Goal: Information Seeking & Learning: Learn about a topic

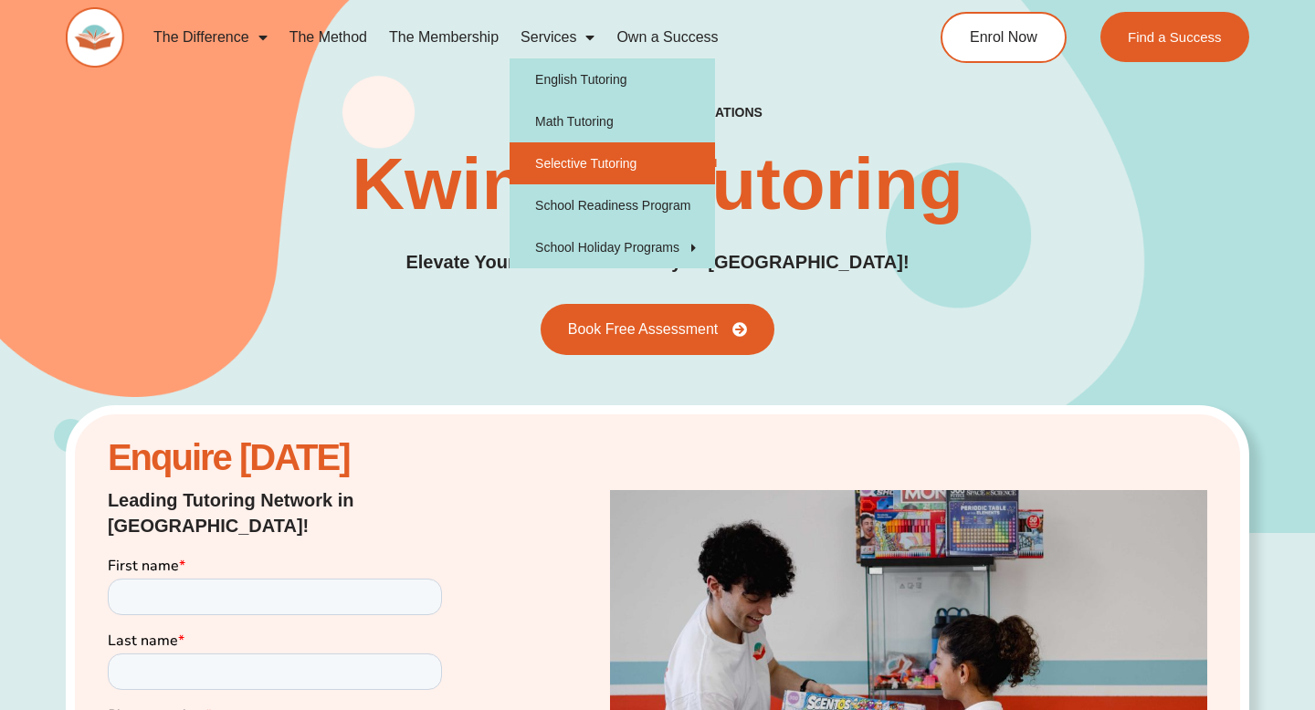
click at [595, 166] on link "Selective Tutoring" at bounding box center [611, 163] width 205 height 42
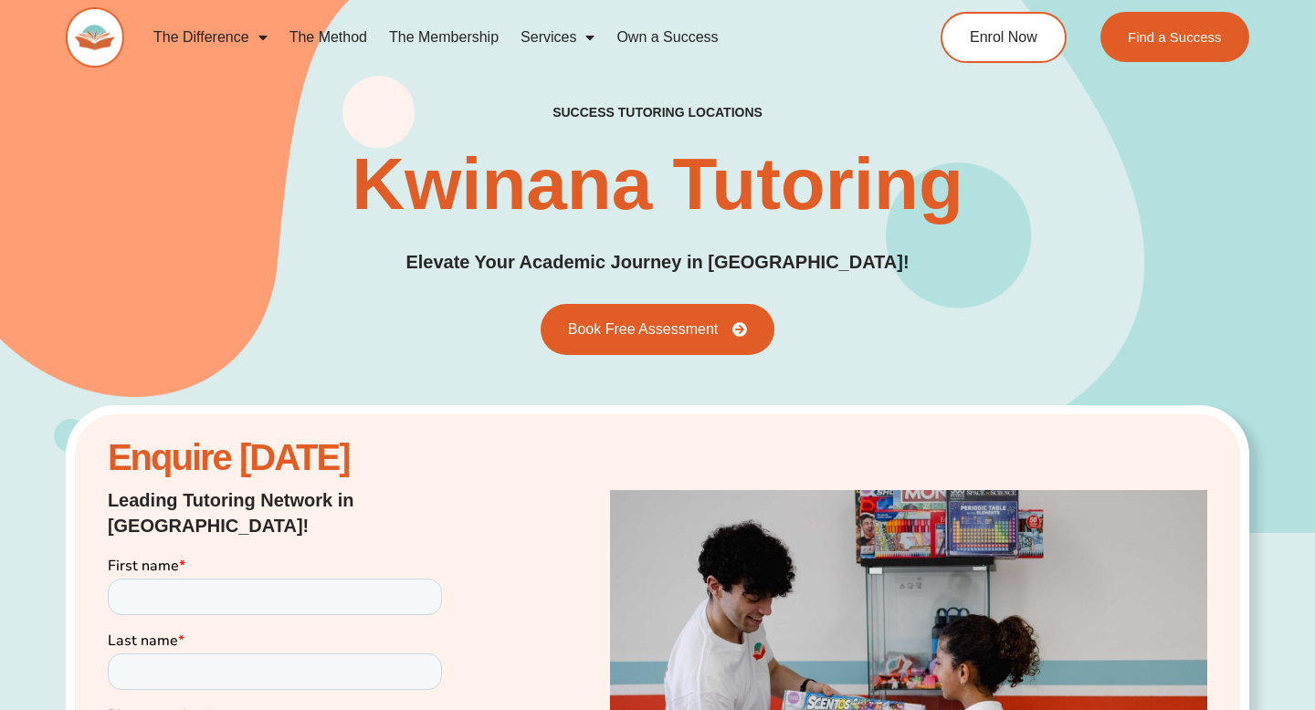
click at [595, 166] on h1 "Kwinana Tutoring" at bounding box center [657, 184] width 612 height 73
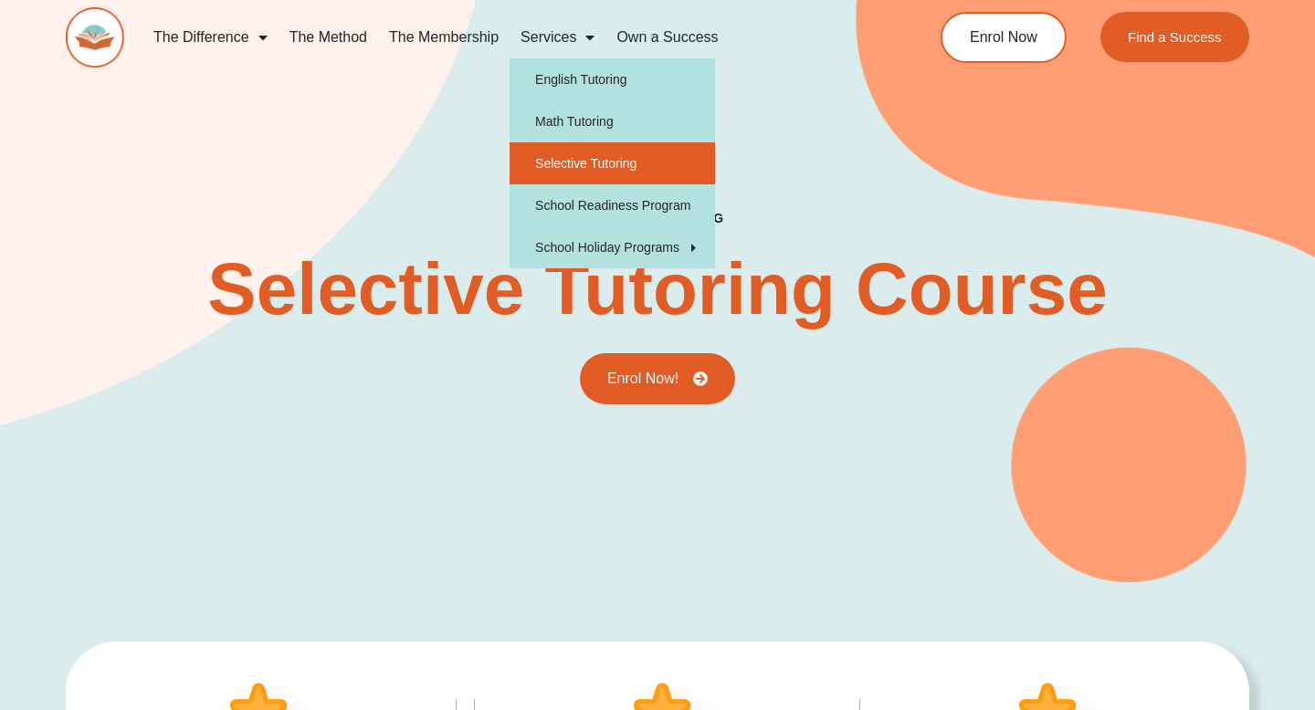
click at [562, 37] on link "Services" at bounding box center [557, 37] width 96 height 42
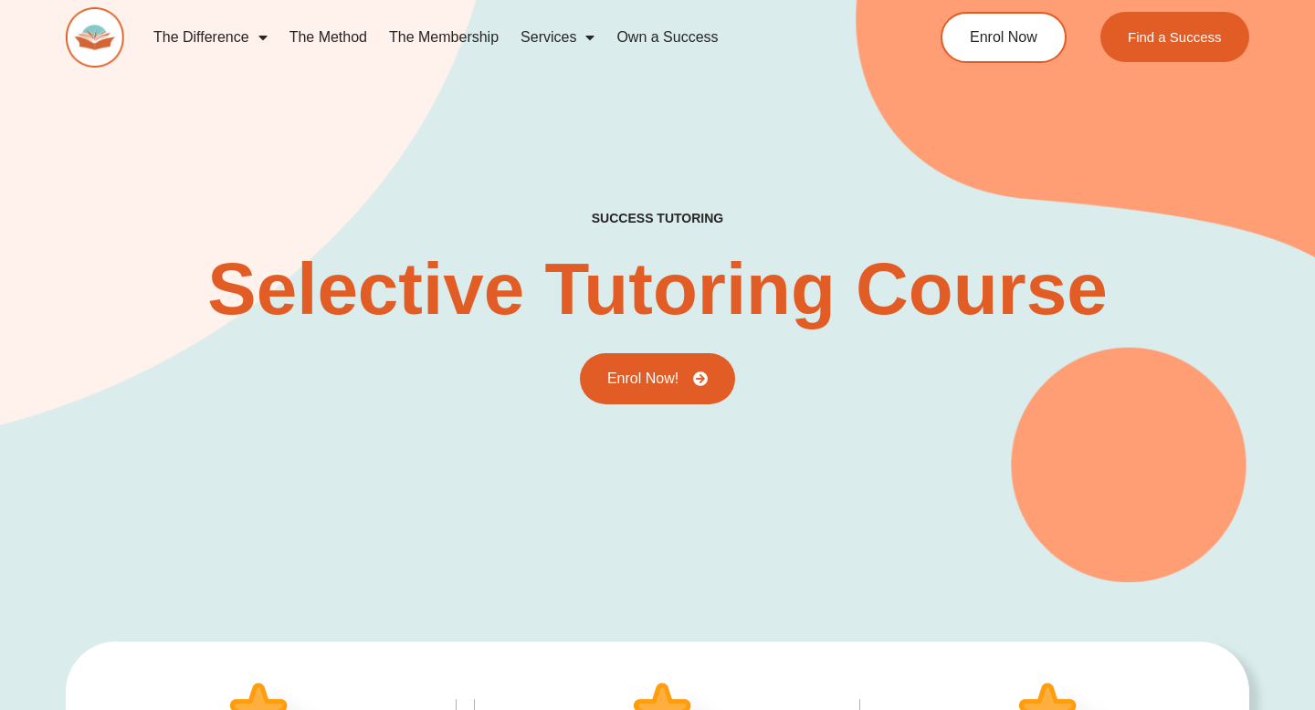
click at [562, 37] on link "Services" at bounding box center [557, 37] width 96 height 42
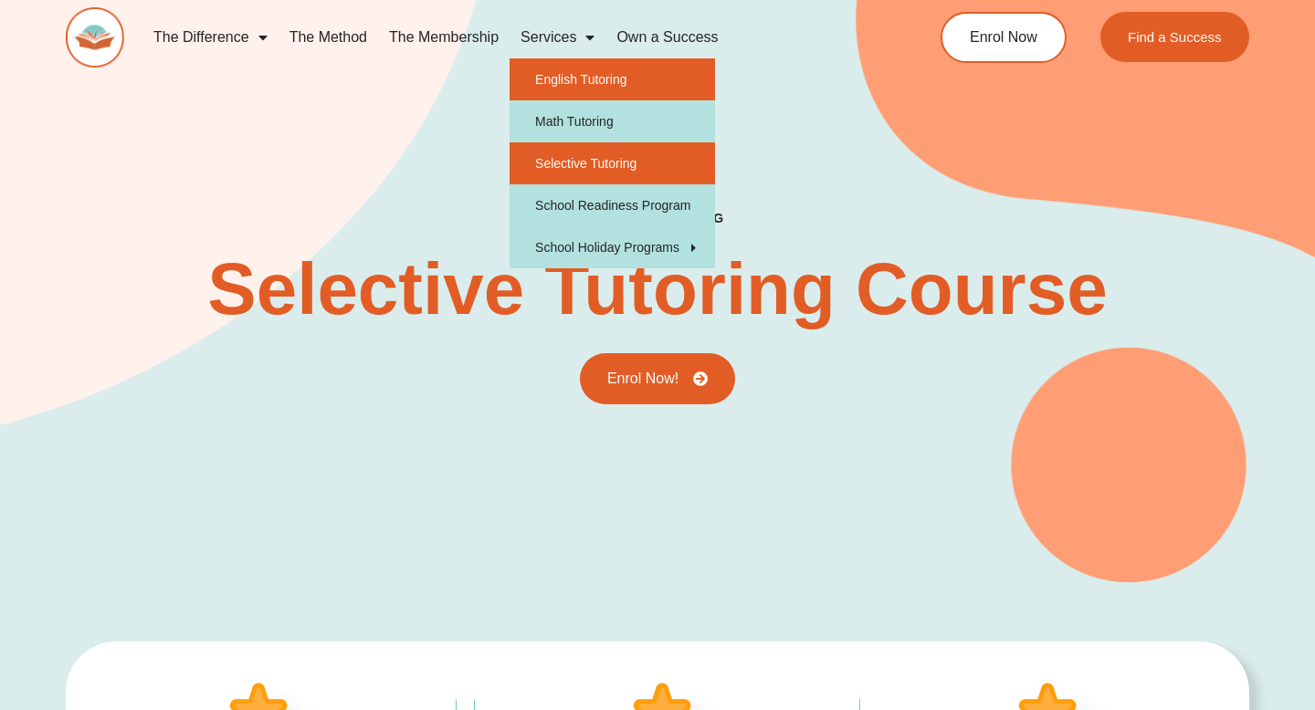
click at [561, 74] on link "English Tutoring" at bounding box center [611, 79] width 205 height 42
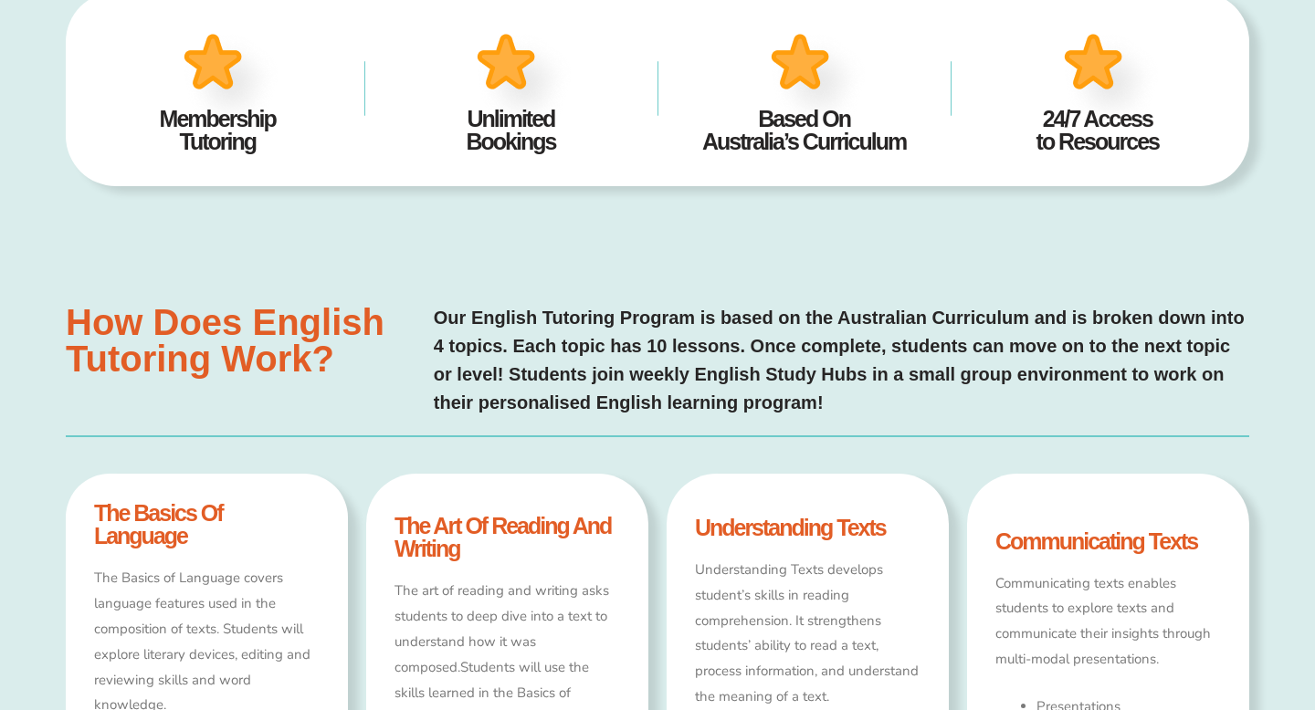
scroll to position [655, 0]
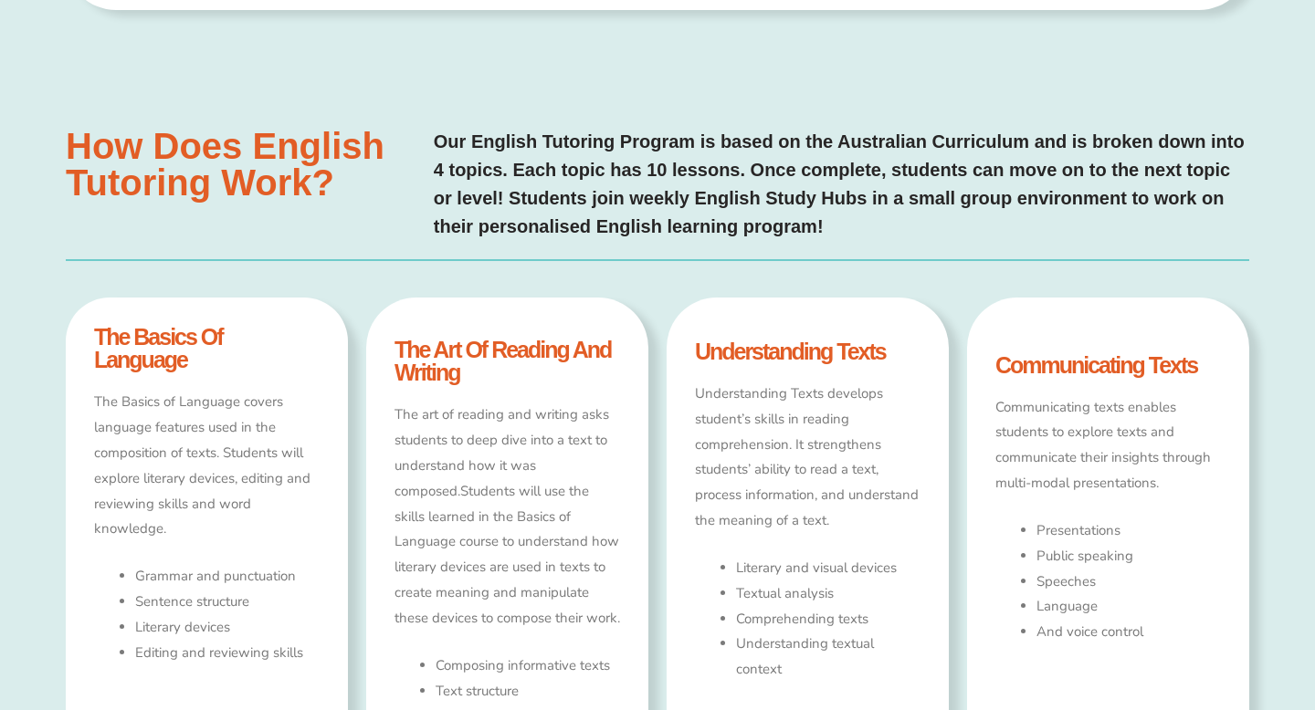
click at [892, 355] on h4 "understanding texts" at bounding box center [807, 352] width 225 height 23
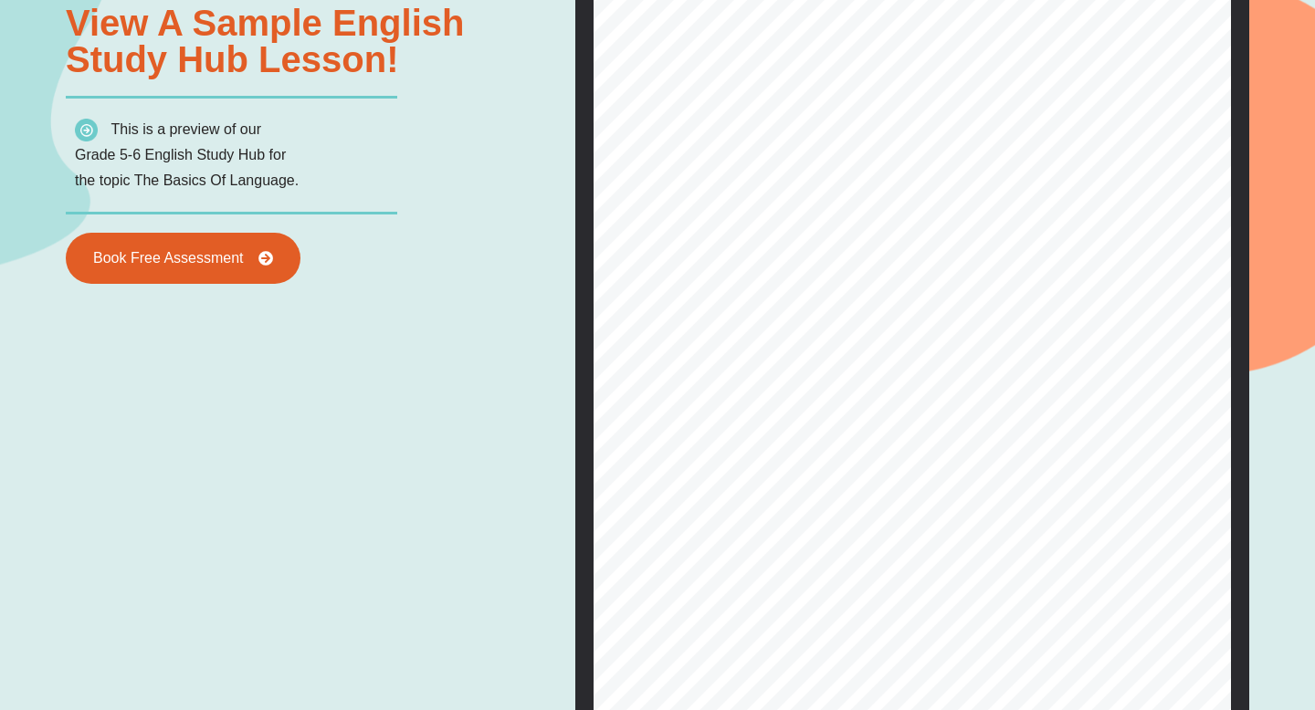
scroll to position [0, 0]
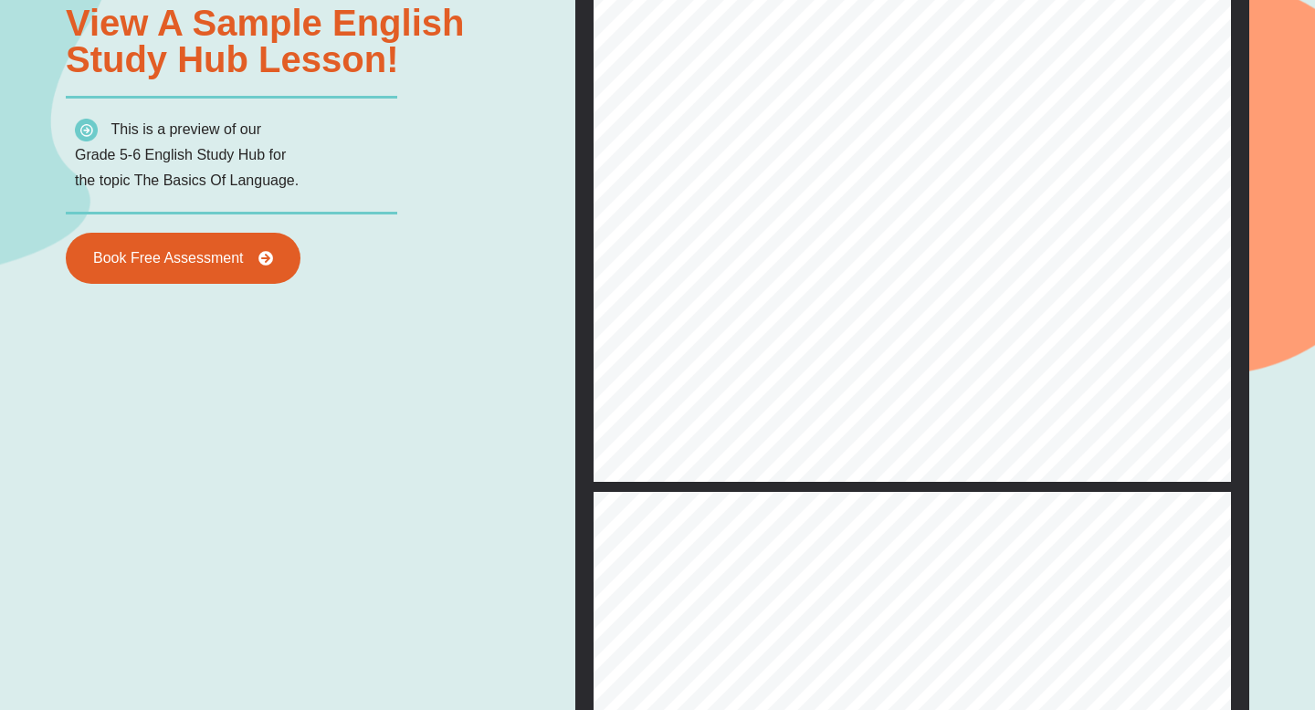
type input "*"
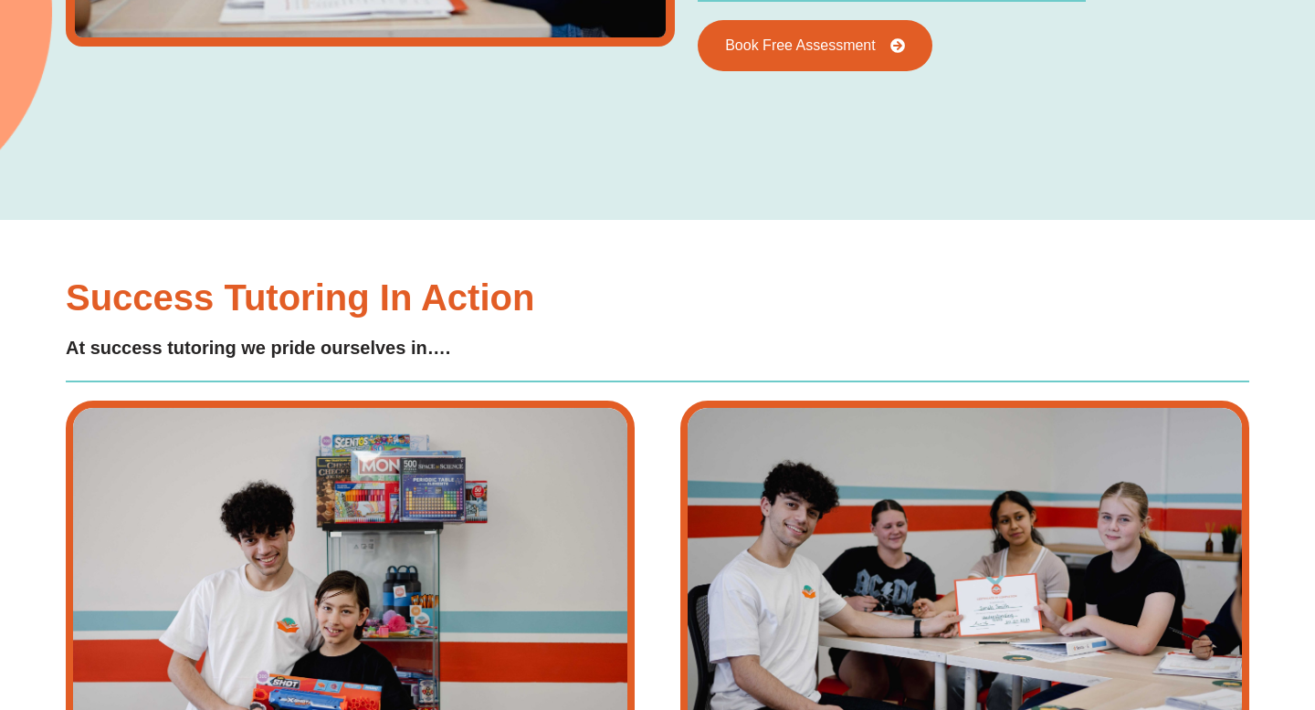
scroll to position [3731, 0]
